Goal: Task Accomplishment & Management: Manage account settings

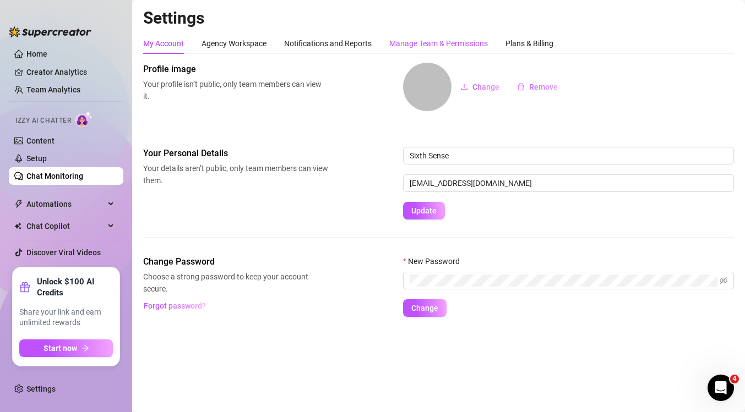
click at [428, 41] on div "Manage Team & Permissions" at bounding box center [438, 43] width 99 height 12
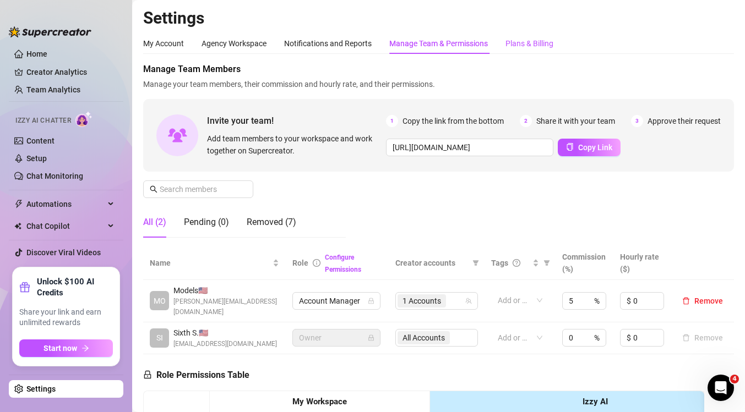
click at [518, 46] on div "Plans & Billing" at bounding box center [529, 43] width 48 height 12
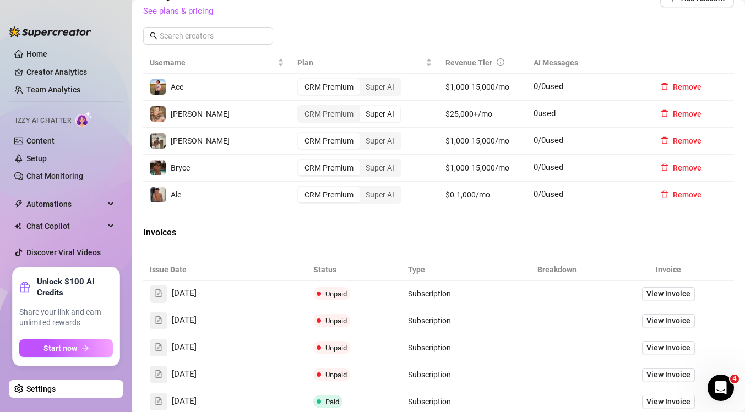
scroll to position [483, 0]
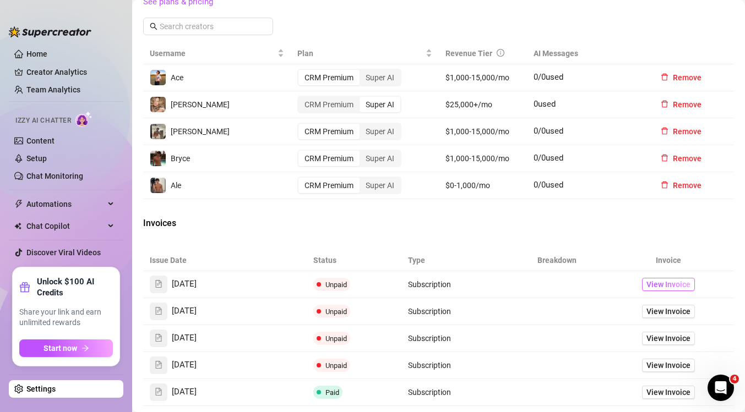
click at [659, 284] on span "View Invoice" at bounding box center [668, 285] width 44 height 12
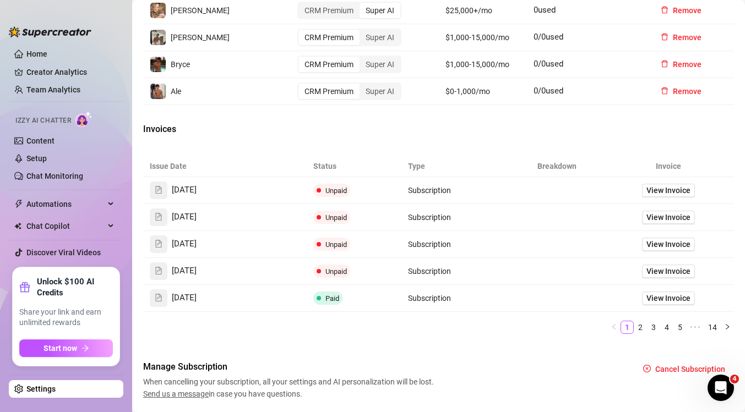
scroll to position [601, 0]
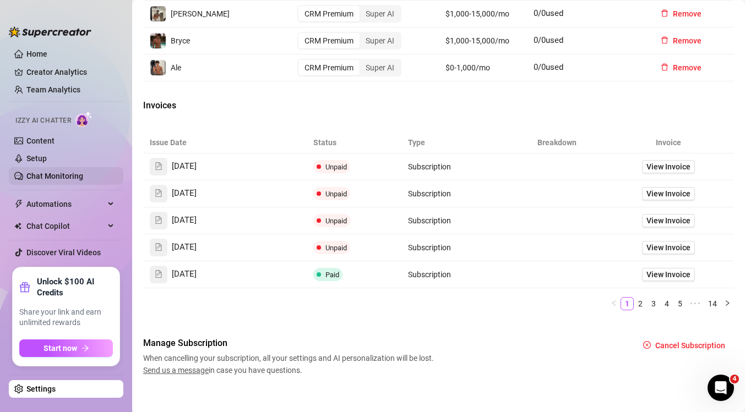
click at [61, 176] on link "Chat Monitoring" at bounding box center [54, 176] width 57 height 9
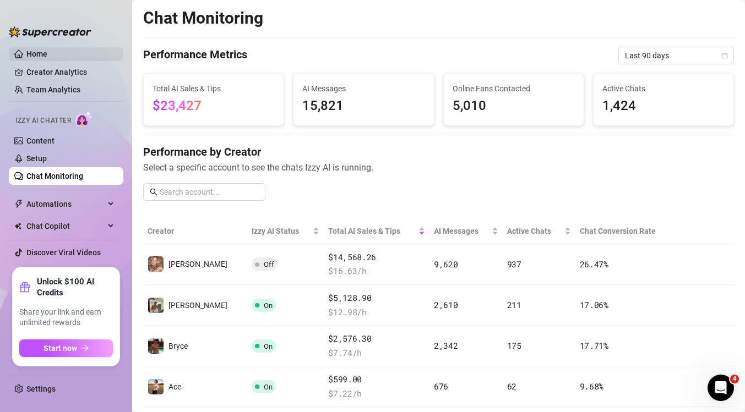
drag, startPoint x: 53, startPoint y: 56, endPoint x: 111, endPoint y: 50, distance: 58.6
click at [47, 56] on link "Home" at bounding box center [36, 54] width 21 height 9
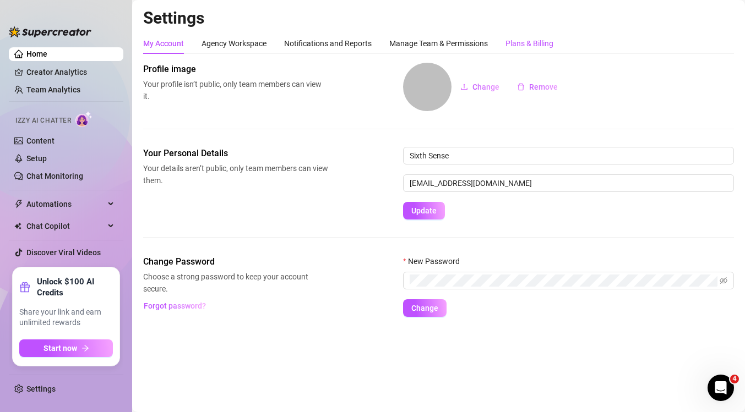
click at [537, 44] on div "Plans & Billing" at bounding box center [529, 43] width 48 height 12
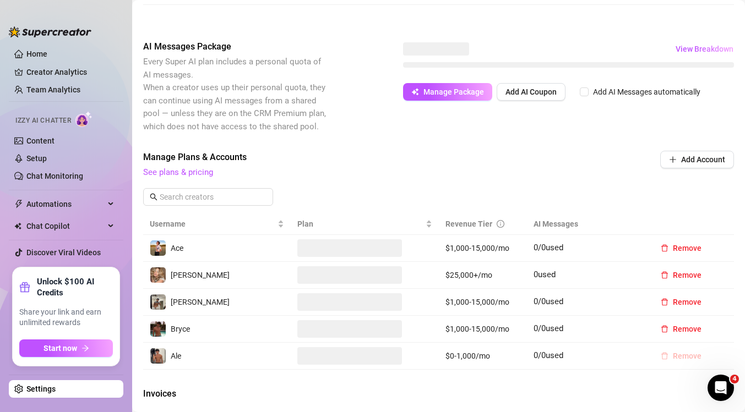
scroll to position [313, 0]
click at [689, 355] on span "Remove" at bounding box center [687, 356] width 29 height 9
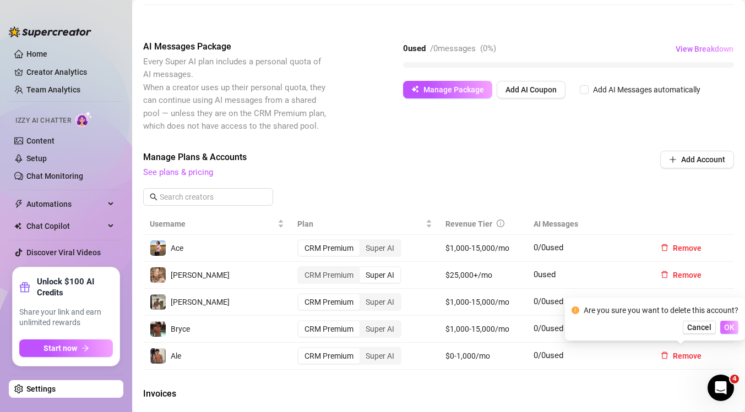
click at [732, 327] on span "OK" at bounding box center [729, 327] width 10 height 9
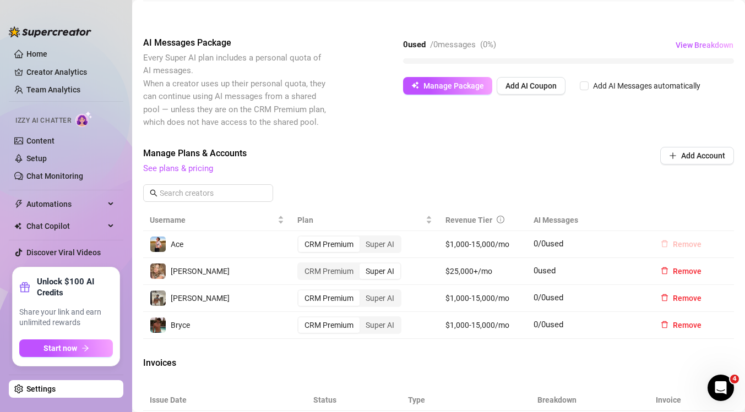
scroll to position [314, 0]
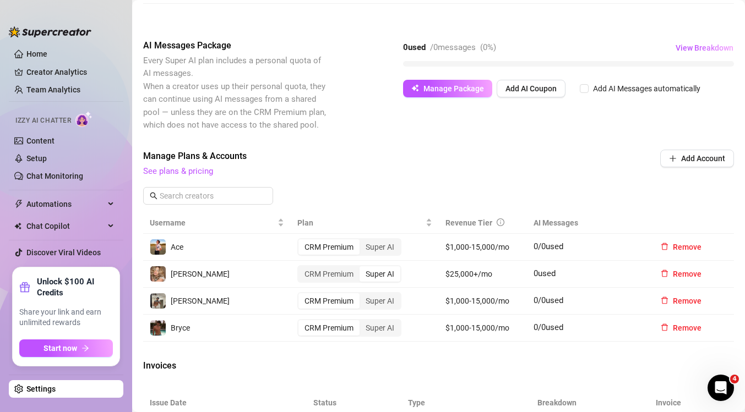
click at [183, 166] on span "See plans & pricing" at bounding box center [364, 171] width 442 height 13
click at [182, 171] on link "See plans & pricing" at bounding box center [178, 171] width 70 height 10
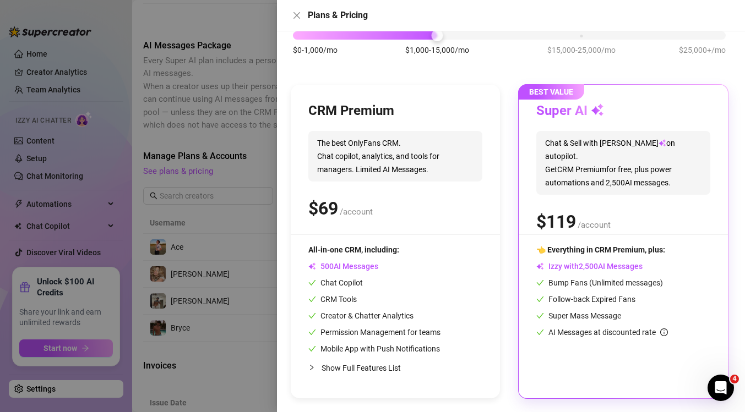
scroll to position [75, 0]
click at [355, 237] on div "CRM Premium The best OnlyFans CRM. Chat copilot, analytics, and tools for manag…" at bounding box center [395, 242] width 209 height 314
click at [409, 228] on div "CRM Premium The best OnlyFans CRM. Chat copilot, analytics, and tools for manag…" at bounding box center [395, 169] width 174 height 132
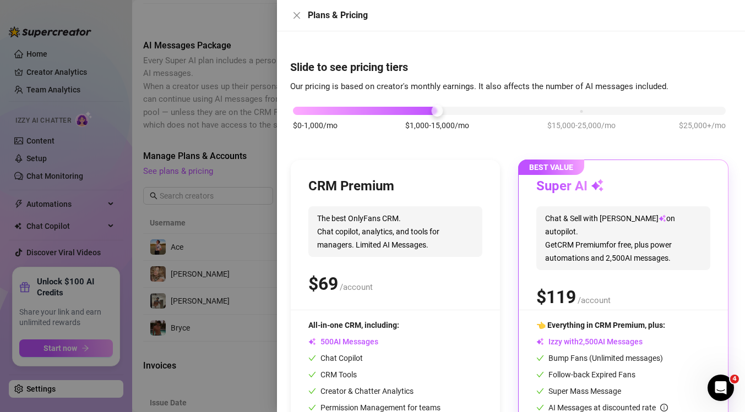
click at [420, 246] on span "The best OnlyFans CRM. Chat copilot, analytics, and tools for managers. Limited…" at bounding box center [395, 231] width 174 height 51
click at [584, 191] on h3 "Super AI" at bounding box center [570, 187] width 68 height 18
click at [467, 182] on div "CRM Premium" at bounding box center [395, 187] width 174 height 18
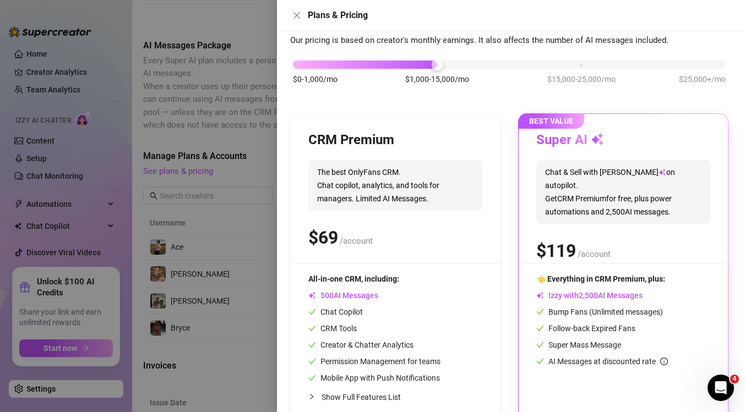
scroll to position [75, 0]
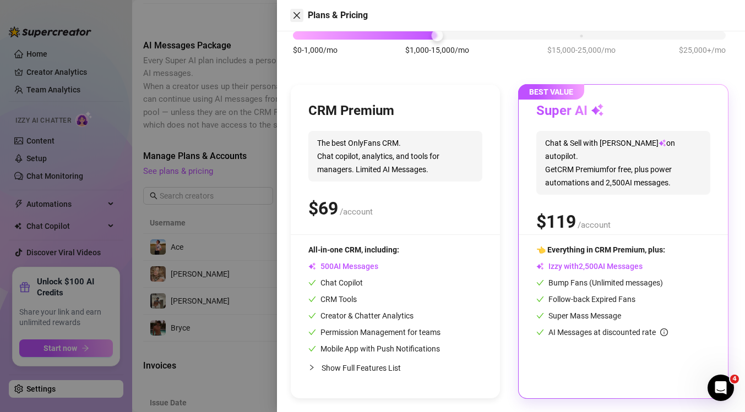
click at [300, 17] on icon "close" at bounding box center [296, 15] width 9 height 9
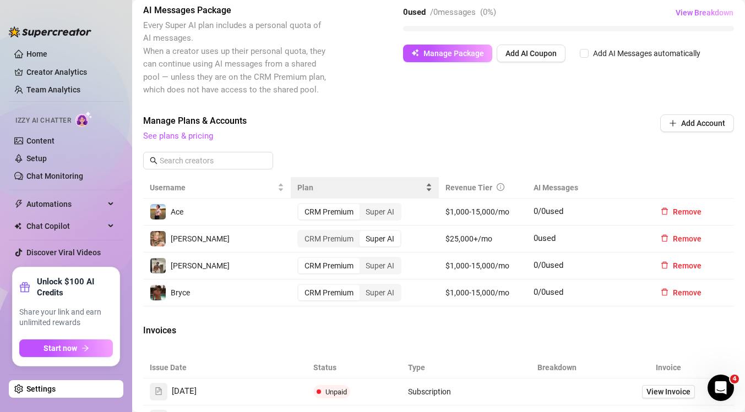
scroll to position [276, 0]
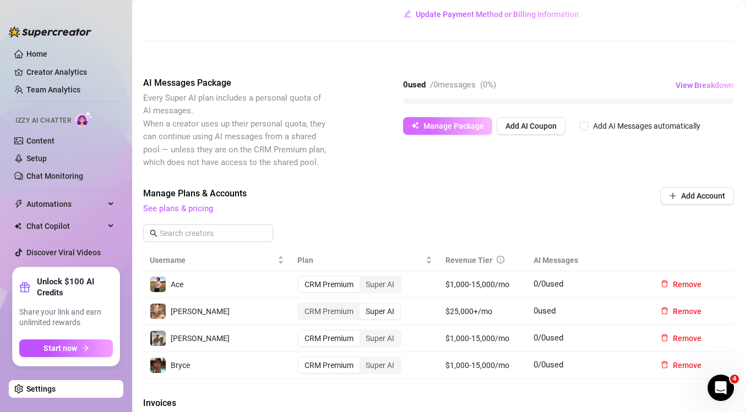
click at [458, 119] on button "Manage Package" at bounding box center [447, 126] width 89 height 18
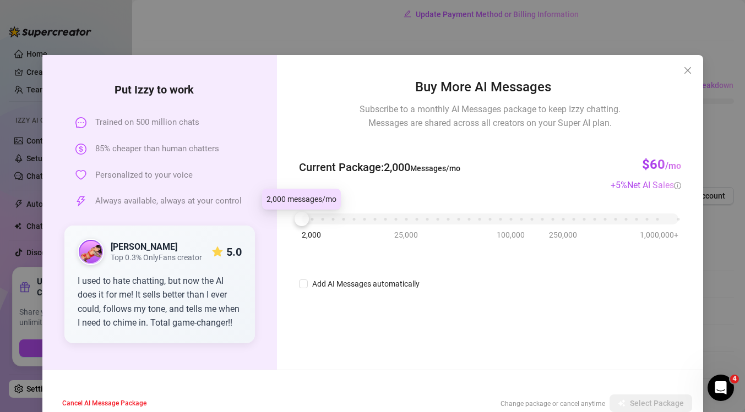
click at [304, 218] on div at bounding box center [302, 219] width 14 height 14
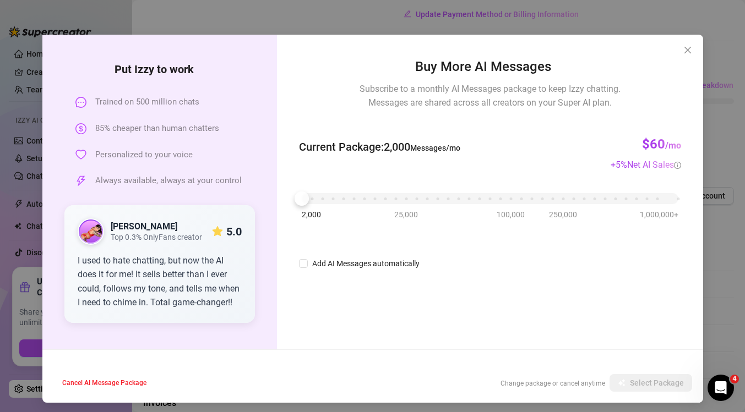
scroll to position [22, 0]
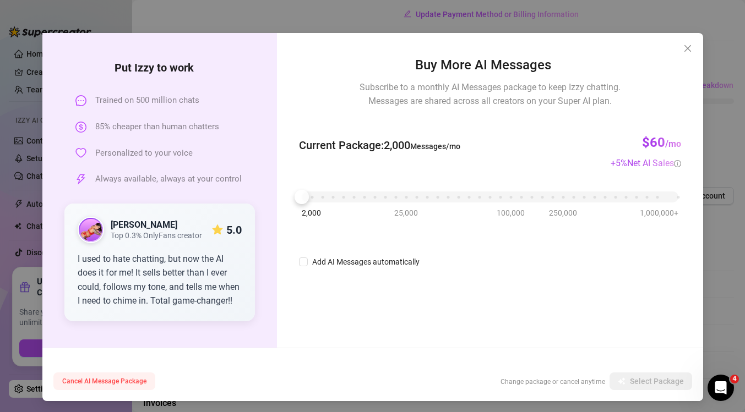
click at [126, 382] on span "Cancel AI Message Package" at bounding box center [104, 382] width 84 height 8
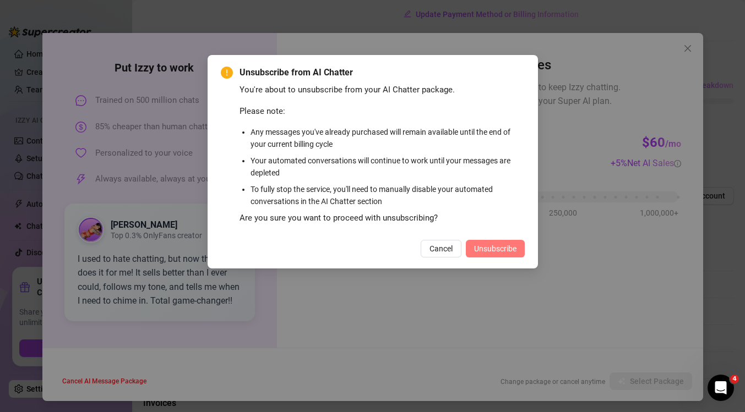
click at [508, 247] on span "Unsubscribe" at bounding box center [495, 248] width 42 height 9
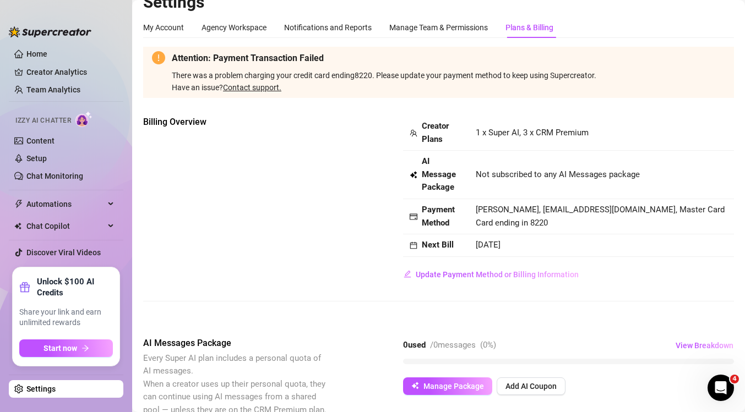
scroll to position [0, 0]
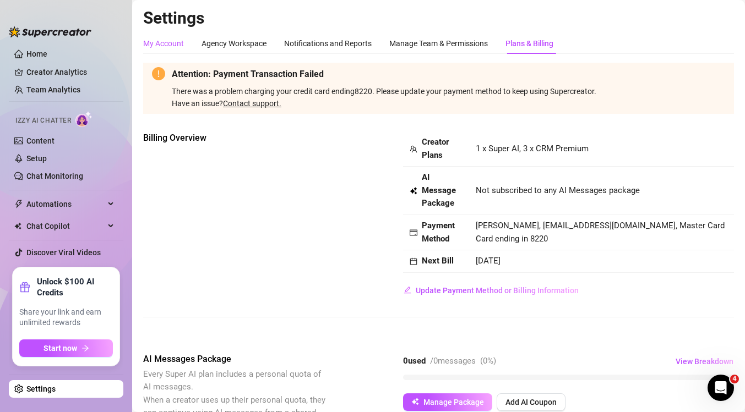
click at [162, 43] on div "My Account" at bounding box center [163, 43] width 41 height 12
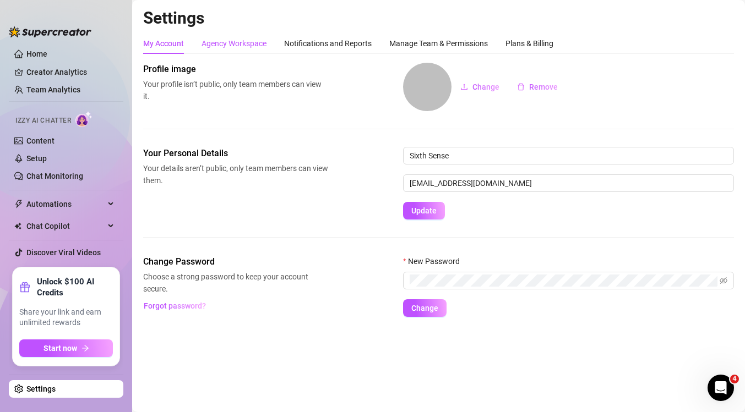
click at [235, 46] on div "Agency Workspace" at bounding box center [234, 43] width 65 height 12
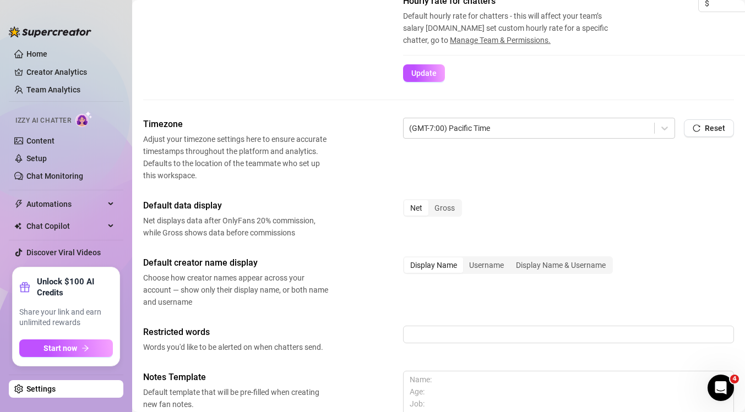
scroll to position [371, 0]
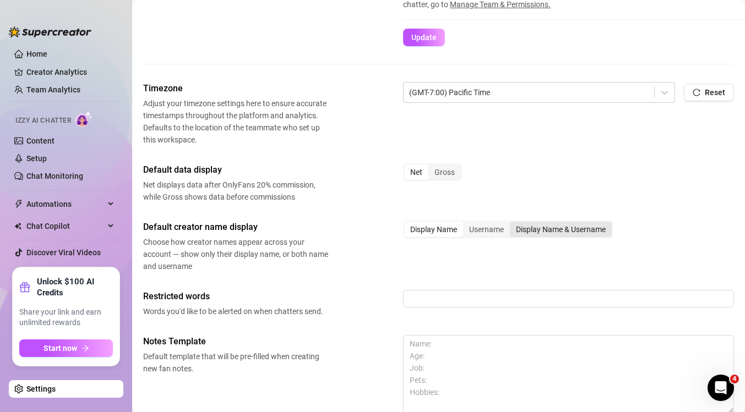
click at [544, 231] on div "Display Name & Username" at bounding box center [561, 229] width 102 height 15
click at [513, 224] on input "Display Name & Username" at bounding box center [513, 224] width 0 height 0
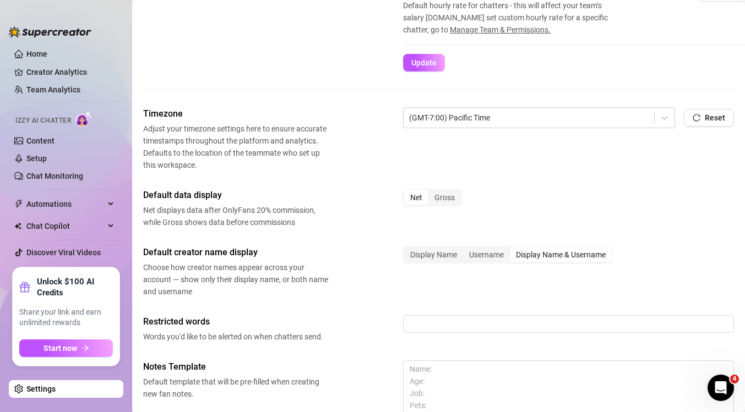
scroll to position [406, 0]
